Goal: Task Accomplishment & Management: Use online tool/utility

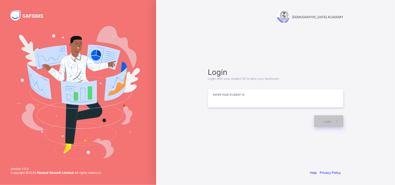
click at [328, 103] on input at bounding box center [275, 99] width 135 height 18
click at [381, 88] on div "RAUDHATUL QUR'AN ACADEMY Login Login with your student ID to take your test/exa…" at bounding box center [275, 92] width 239 height 185
click at [395, 102] on div "RAUDHATUL QUR'AN ACADEMY Login Login with your student ID to take your test/exa…" at bounding box center [275, 92] width 239 height 185
click at [395, 105] on div "RAUDHATUL QUR'AN ACADEMY Login Login with your student ID to take your test/exa…" at bounding box center [275, 92] width 239 height 185
click at [395, 52] on div "RAUDHATUL QUR'AN ACADEMY Login Login with your student ID to take your test/exa…" at bounding box center [275, 92] width 239 height 185
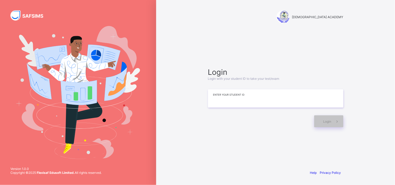
click at [225, 100] on input at bounding box center [275, 99] width 135 height 18
type input "**********"
click at [321, 122] on div "Login" at bounding box center [328, 122] width 29 height 12
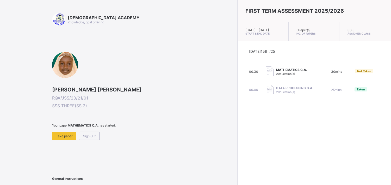
click at [59, 69] on div at bounding box center [65, 65] width 26 height 26
click at [66, 137] on span "Take paper" at bounding box center [64, 136] width 16 height 4
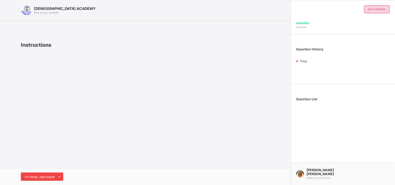
click at [52, 179] on div "I’m ready, start paper" at bounding box center [42, 177] width 42 height 8
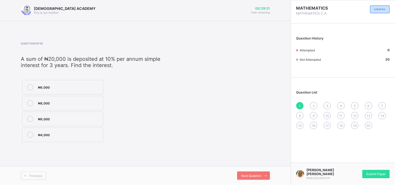
click at [69, 84] on div "₦6,000" at bounding box center [69, 86] width 63 height 5
click at [264, 176] on icon at bounding box center [266, 175] width 4 height 3
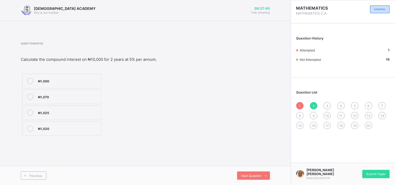
click at [62, 118] on label "₦1,025" at bounding box center [61, 113] width 79 height 15
click at [250, 179] on div "Next Question" at bounding box center [253, 176] width 33 height 8
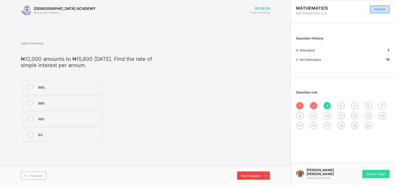
click at [254, 178] on span "Next Question" at bounding box center [251, 176] width 21 height 4
click at [257, 176] on span "Next Question" at bounding box center [251, 176] width 21 height 4
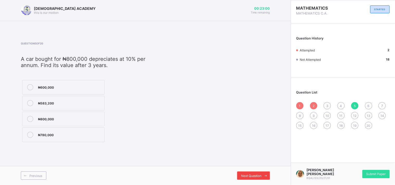
click at [260, 172] on div "Next Question" at bounding box center [253, 176] width 33 height 8
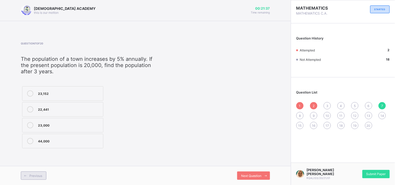
click at [28, 173] on span at bounding box center [25, 176] width 8 height 8
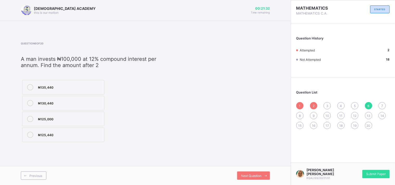
click at [45, 135] on div "₦125,440" at bounding box center [70, 134] width 64 height 5
click at [244, 172] on div "Next Question" at bounding box center [253, 176] width 33 height 8
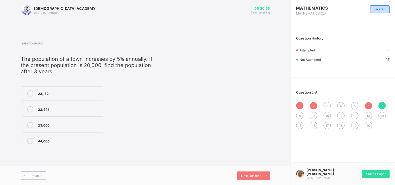
click at [147, 48] on span at bounding box center [91, 49] width 140 height 8
click at [47, 120] on label "23,000" at bounding box center [62, 125] width 81 height 15
click at [243, 177] on span "Next Question" at bounding box center [251, 176] width 21 height 4
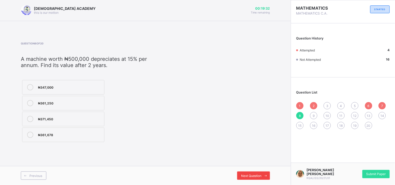
click at [256, 176] on span "Next Question" at bounding box center [251, 176] width 21 height 4
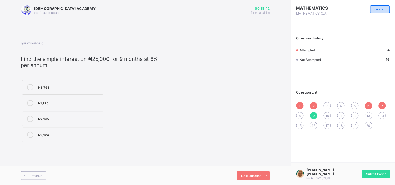
click at [219, 116] on div "Question 9 of 20 ​Find the simple interest on ₦25,000 for 9 months at 6% per an…" at bounding box center [145, 93] width 249 height 102
click at [239, 40] on div "Question 9 of 20 ​Find the simple interest on ₦25,000 for 9 months at 6% per an…" at bounding box center [145, 92] width 249 height 117
click at [253, 177] on span "Next Question" at bounding box center [251, 176] width 21 height 4
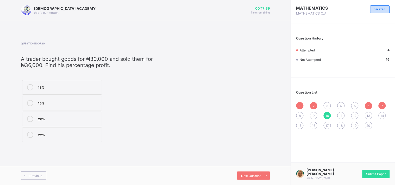
click at [42, 118] on div "20%" at bounding box center [68, 118] width 61 height 5
click at [266, 177] on icon at bounding box center [266, 175] width 4 height 3
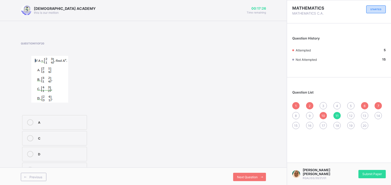
click at [46, 120] on div "A" at bounding box center [61, 122] width 46 height 5
click at [244, 174] on div "Next Question" at bounding box center [249, 177] width 33 height 8
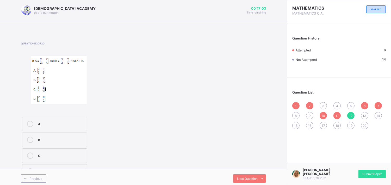
click at [69, 63] on img at bounding box center [58, 80] width 55 height 48
click at [39, 79] on img at bounding box center [58, 80] width 55 height 48
click at [30, 79] on div at bounding box center [77, 80] width 112 height 49
click at [49, 82] on img at bounding box center [58, 80] width 55 height 48
click at [41, 136] on label "B" at bounding box center [54, 140] width 65 height 15
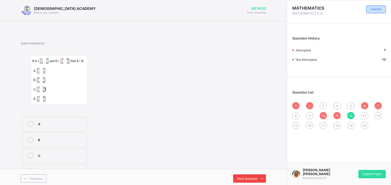
click at [245, 181] on span "Next Question" at bounding box center [247, 179] width 21 height 4
click at [45, 73] on img at bounding box center [63, 79] width 64 height 47
click at [58, 123] on div "A" at bounding box center [61, 122] width 46 height 5
click at [244, 178] on span "Next Question" at bounding box center [247, 178] width 21 height 4
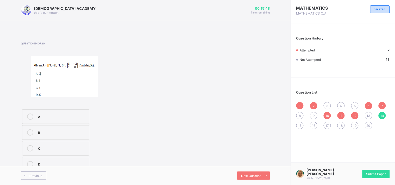
click at [90, 66] on img at bounding box center [64, 76] width 67 height 41
click at [55, 66] on img at bounding box center [64, 76] width 67 height 41
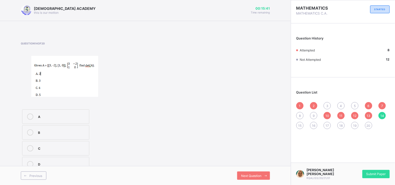
click at [55, 66] on img at bounding box center [64, 76] width 67 height 41
click at [248, 176] on span "Next Question" at bounding box center [251, 176] width 21 height 4
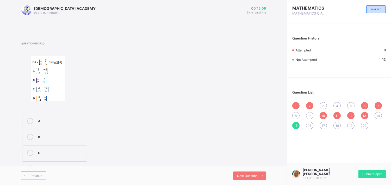
click at [36, 124] on label "A" at bounding box center [54, 121] width 65 height 15
click at [251, 176] on span "Next Question" at bounding box center [247, 176] width 21 height 4
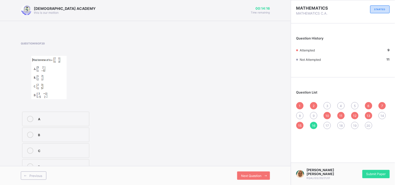
click at [30, 165] on icon at bounding box center [30, 167] width 6 height 6
click at [250, 176] on span "Next Question" at bounding box center [251, 176] width 21 height 4
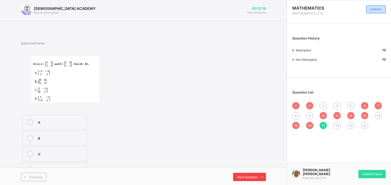
click at [258, 176] on span "Next Question" at bounding box center [247, 178] width 21 height 4
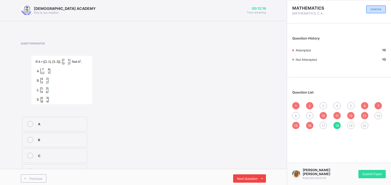
scroll to position [3, 0]
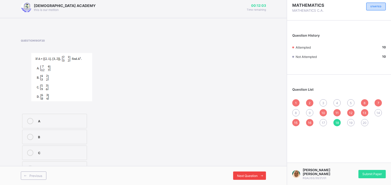
click at [262, 175] on span at bounding box center [262, 176] width 8 height 8
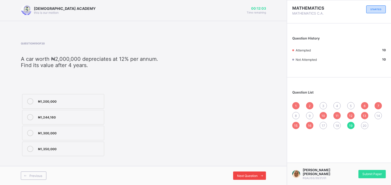
scroll to position [0, 0]
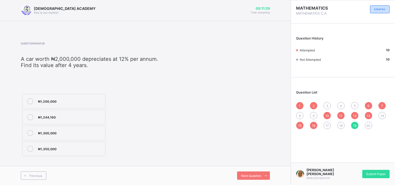
click at [220, 86] on div "Question 19 of 20 ​ A car worth ₦2,000,000 depreciates at 12% per annum. Find i…" at bounding box center [145, 100] width 249 height 116
click at [268, 174] on icon at bounding box center [266, 175] width 4 height 3
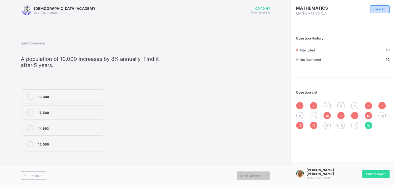
click at [39, 132] on label "14,693" at bounding box center [62, 128] width 81 height 15
click at [327, 104] on span "3" at bounding box center [327, 106] width 2 height 4
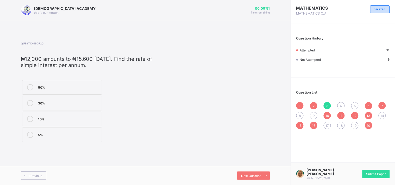
click at [32, 119] on icon at bounding box center [30, 119] width 6 height 6
click at [267, 175] on icon at bounding box center [266, 175] width 4 height 3
click at [80, 101] on div "₦35,687" at bounding box center [69, 102] width 63 height 5
click at [352, 103] on div "1 2 3 4 5 6 7 8 9 10 11 12 13 14 15 16 17 18 19 20" at bounding box center [342, 115] width 93 height 27
click at [355, 104] on span "5" at bounding box center [355, 106] width 2 height 4
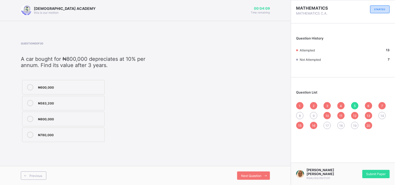
click at [59, 97] on label "₦583,200" at bounding box center [63, 103] width 83 height 15
click at [301, 114] on span "8" at bounding box center [300, 116] width 2 height 4
click at [53, 106] on div "₦361,250" at bounding box center [70, 103] width 64 height 6
click at [313, 118] on div "9" at bounding box center [313, 115] width 7 height 7
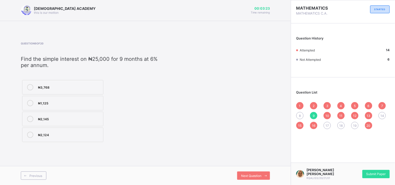
click at [301, 115] on span "8" at bounding box center [300, 116] width 2 height 4
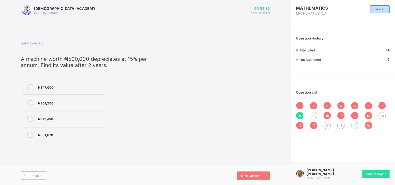
click at [48, 106] on div "₦361,250" at bounding box center [70, 103] width 64 height 6
click at [244, 177] on span "Next Question" at bounding box center [251, 176] width 21 height 4
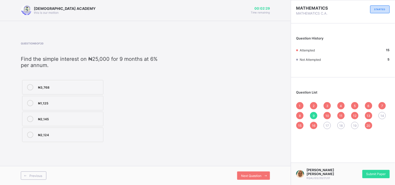
click at [328, 127] on span "17" at bounding box center [327, 126] width 3 height 4
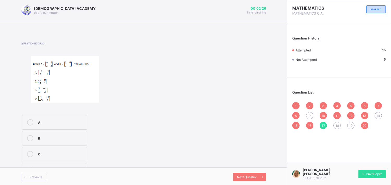
click at [41, 151] on label "C" at bounding box center [54, 154] width 65 height 15
click at [313, 113] on div "9" at bounding box center [309, 115] width 7 height 7
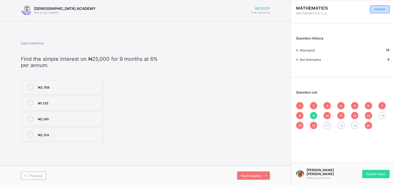
click at [382, 111] on div "1 2 3 4 5 6 7 8 9 10 11 12 13 14 15 16 17 18 19 20" at bounding box center [342, 115] width 93 height 27
click at [69, 104] on div "₦1,125" at bounding box center [69, 102] width 63 height 5
click at [384, 115] on span "14" at bounding box center [382, 116] width 4 height 4
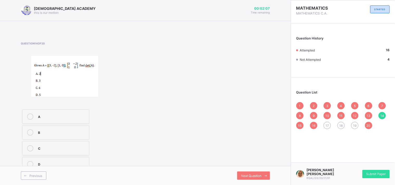
click at [49, 69] on img at bounding box center [64, 76] width 67 height 41
click at [81, 66] on img at bounding box center [64, 76] width 67 height 41
click at [35, 139] on label "B" at bounding box center [55, 133] width 67 height 15
click at [261, 176] on span "Next Question" at bounding box center [251, 176] width 21 height 4
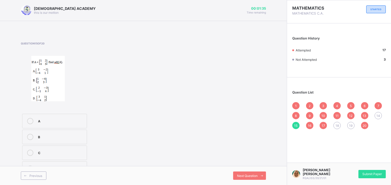
click at [339, 125] on span "18" at bounding box center [336, 126] width 3 height 4
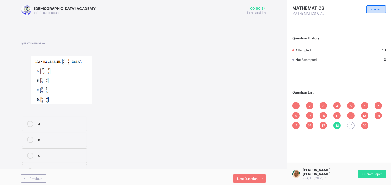
click at [52, 121] on div "A" at bounding box center [61, 123] width 46 height 5
click at [352, 127] on span "19" at bounding box center [350, 126] width 3 height 4
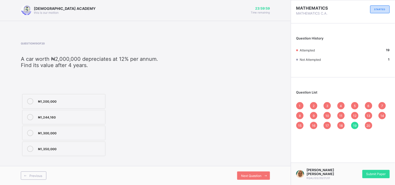
click at [85, 117] on div "₦1,244,160" at bounding box center [70, 116] width 65 height 5
click at [266, 176] on icon at bounding box center [266, 175] width 4 height 3
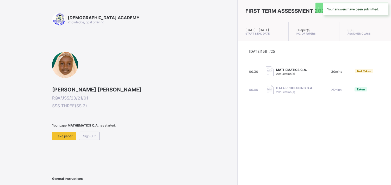
click at [273, 77] on div "MATHEMATICS C.A. 20 question(s)" at bounding box center [292, 72] width 52 height 10
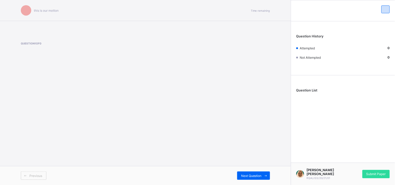
click at [128, 136] on div "this is our [PERSON_NAME] Time remaining Question 1 of 0 Previous Next Question" at bounding box center [145, 92] width 291 height 185
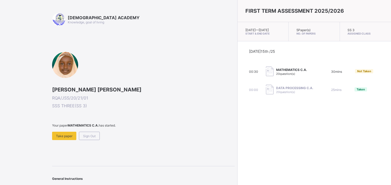
scroll to position [15, 0]
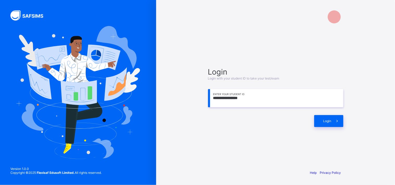
type input "**********"
click at [324, 119] on span "Login" at bounding box center [327, 121] width 8 height 4
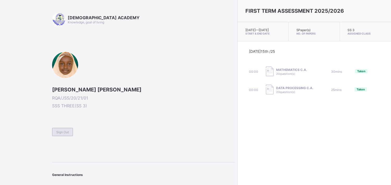
click at [66, 129] on div "Sign Out" at bounding box center [62, 132] width 21 height 8
